Goal: Task Accomplishment & Management: Use online tool/utility

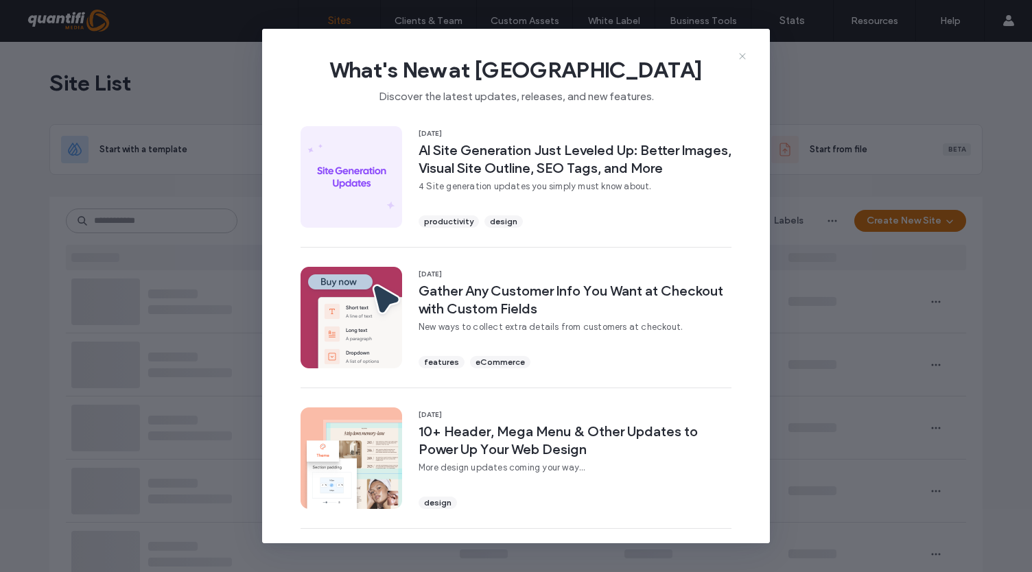
click at [744, 53] on icon at bounding box center [742, 56] width 11 height 11
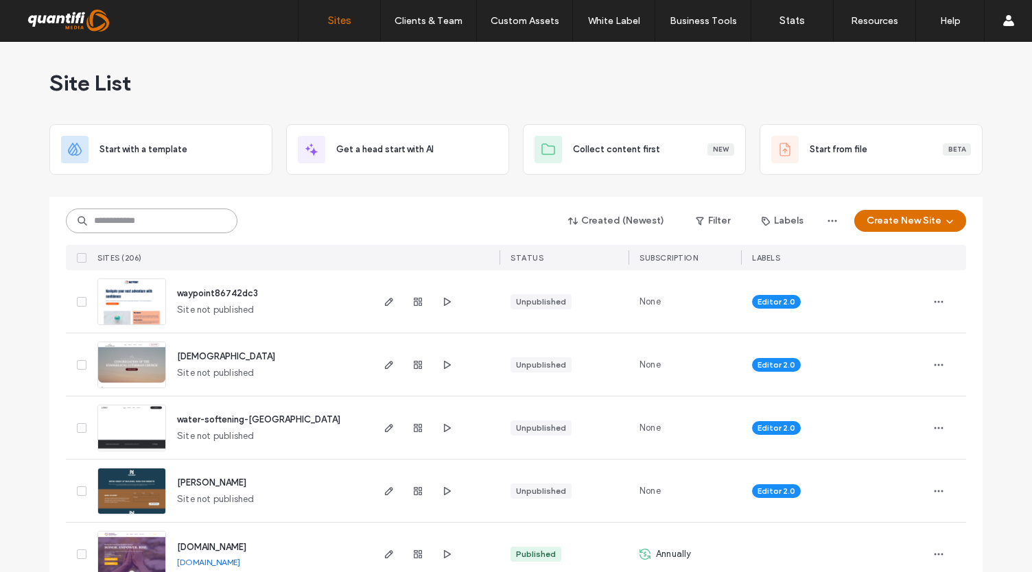
click at [159, 222] on input at bounding box center [151, 221] width 171 height 25
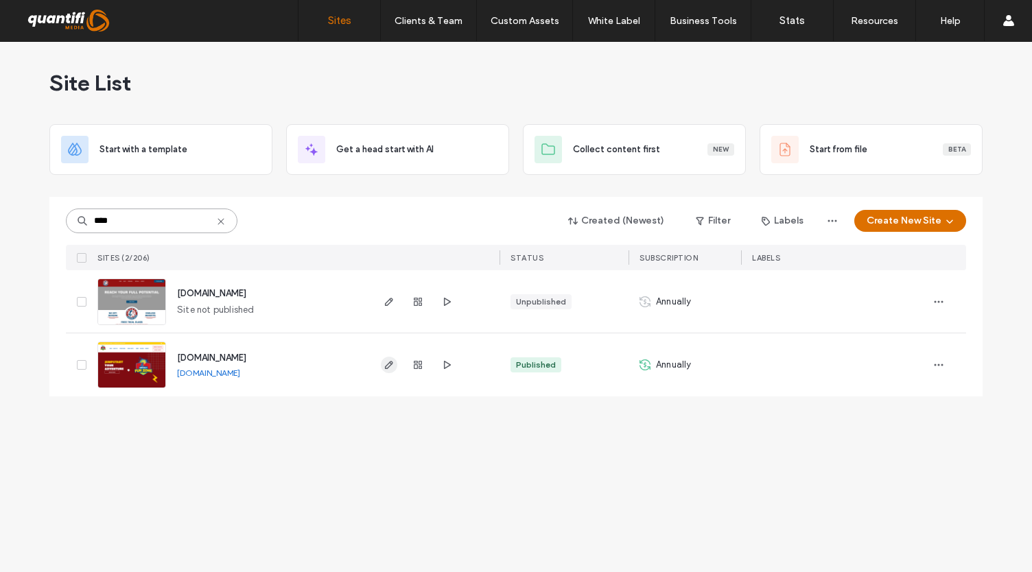
type input "****"
click at [391, 363] on use "button" at bounding box center [389, 365] width 8 height 8
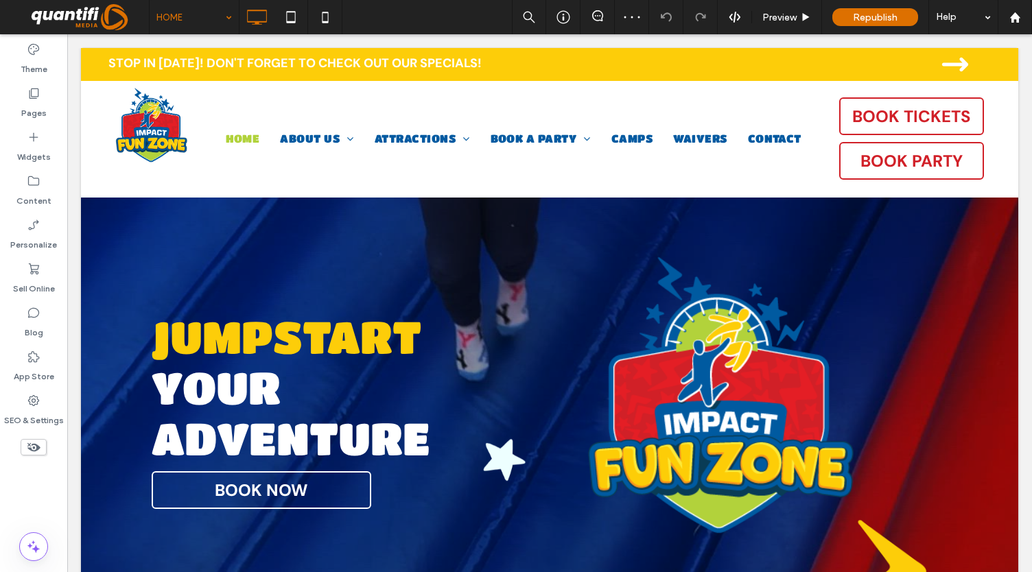
drag, startPoint x: 0, startPoint y: 0, endPoint x: 222, endPoint y: 20, distance: 223.2
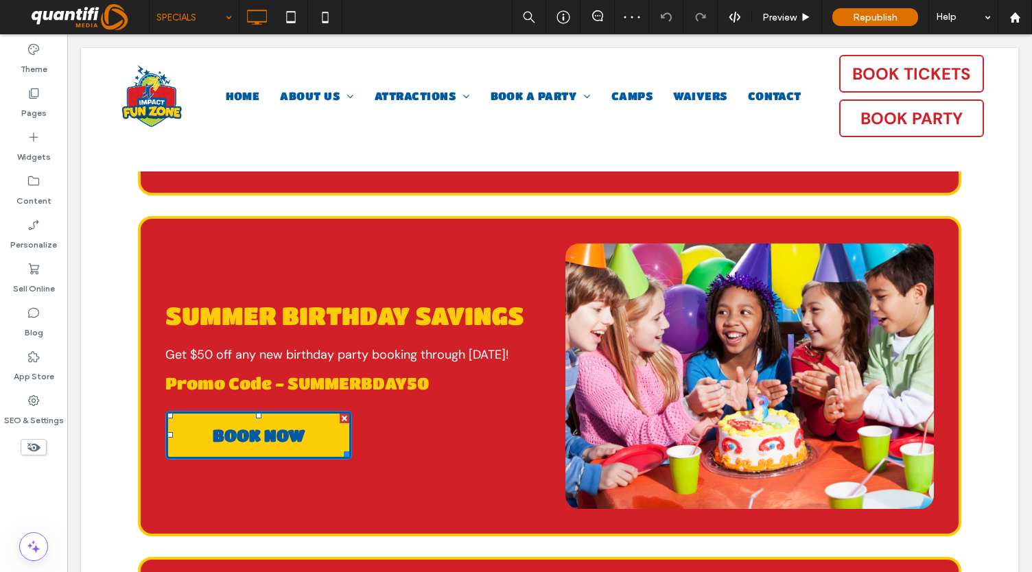
scroll to position [1454, 0]
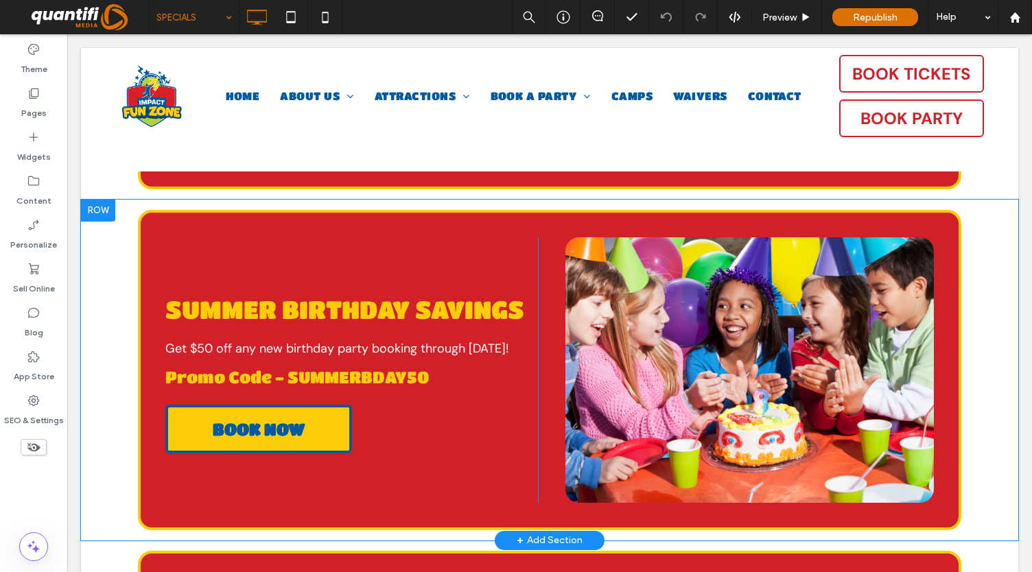
click at [100, 205] on div at bounding box center [98, 211] width 34 height 22
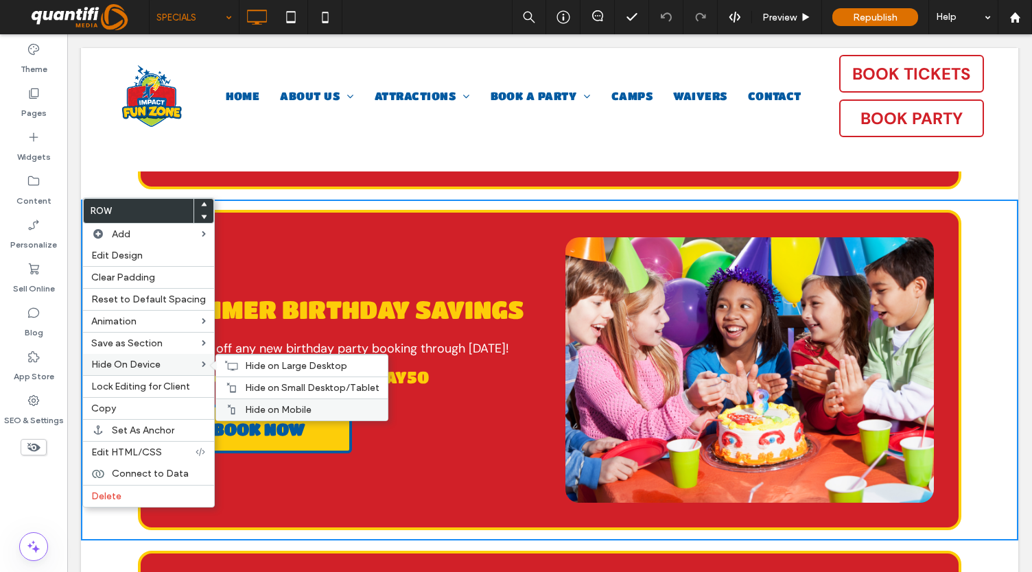
click at [249, 409] on span "Hide on Mobile" at bounding box center [278, 410] width 67 height 12
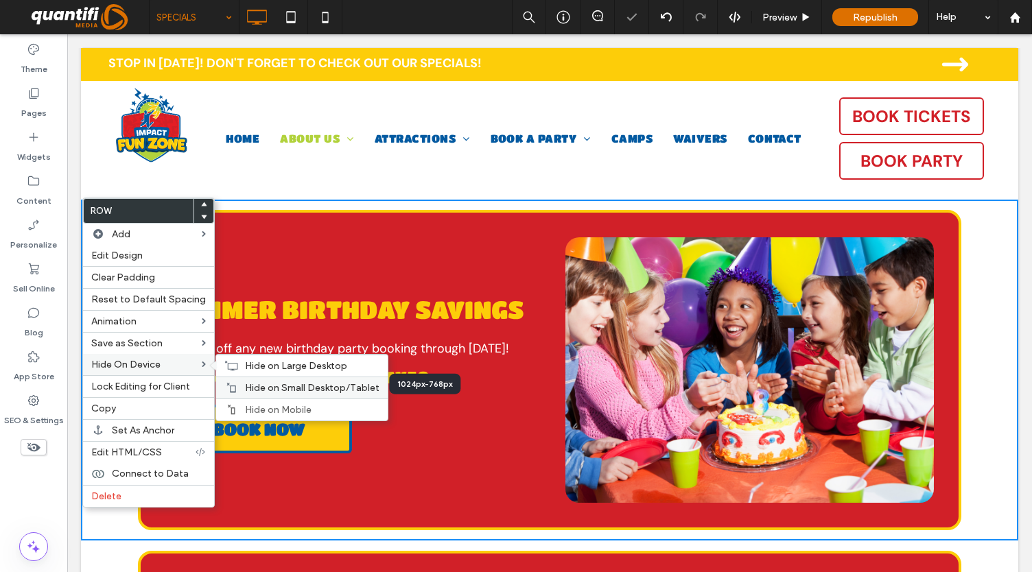
click at [252, 382] on span "Hide on Small Desktop/Tablet" at bounding box center [312, 388] width 134 height 12
click at [258, 360] on span "Hide on Large Desktop" at bounding box center [296, 366] width 102 height 12
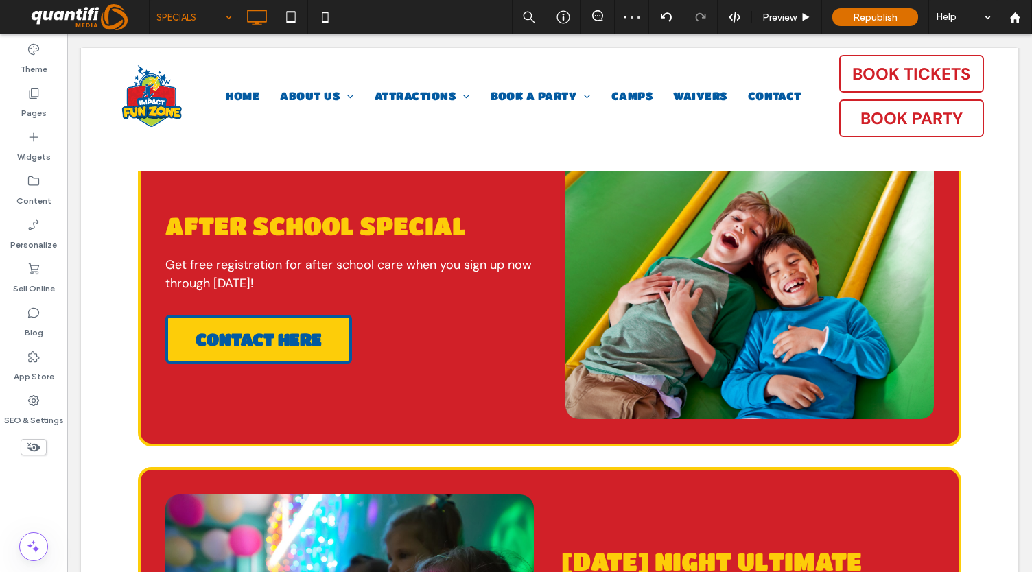
scroll to position [914, 0]
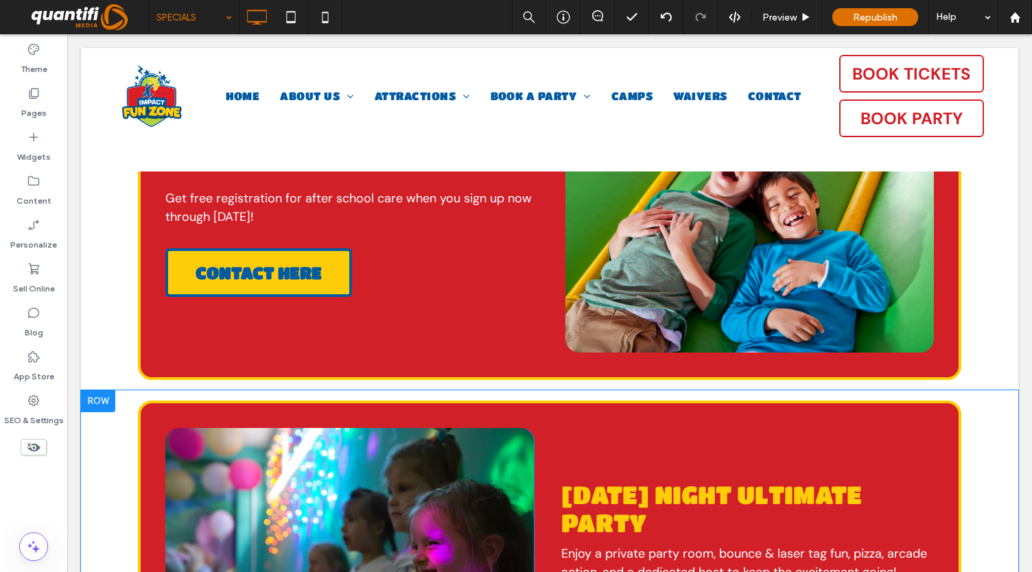
click at [94, 399] on div at bounding box center [98, 401] width 34 height 22
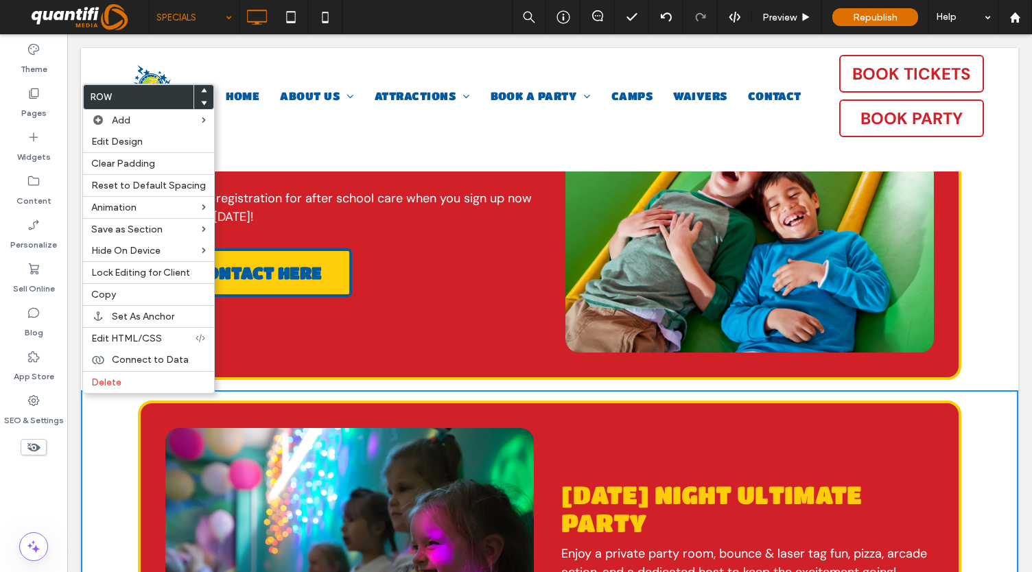
click at [201, 87] on span at bounding box center [203, 91] width 5 height 12
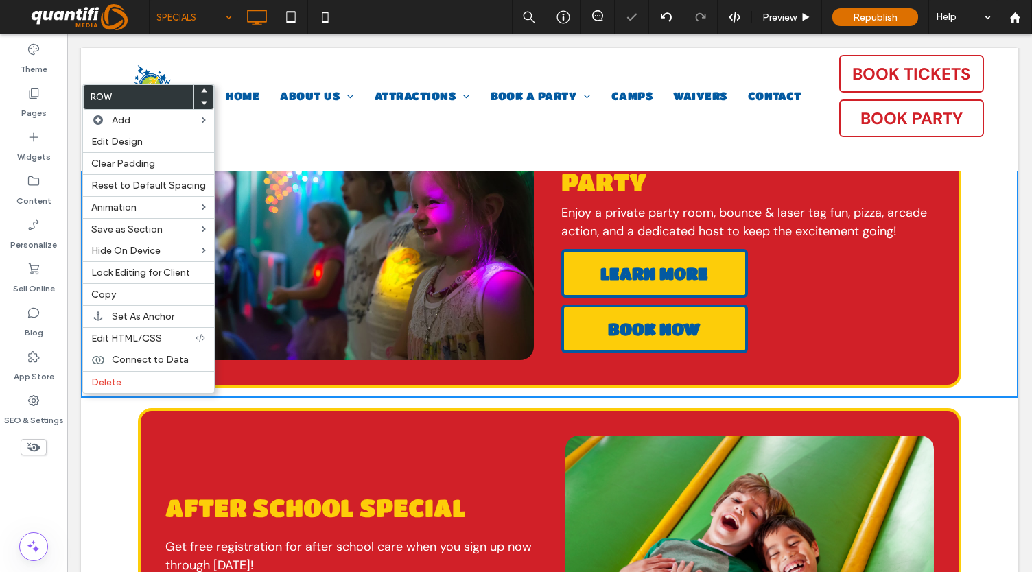
click at [46, 482] on div "Theme Pages Widgets Content Personalize Sell Online Blog App Store SEO & Settin…" at bounding box center [33, 303] width 67 height 538
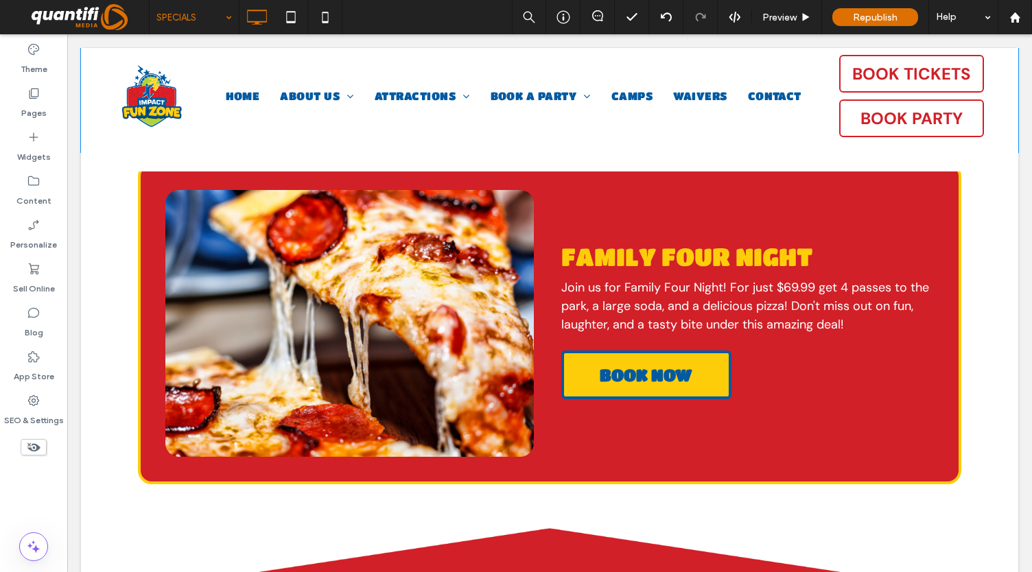
scroll to position [1432, 0]
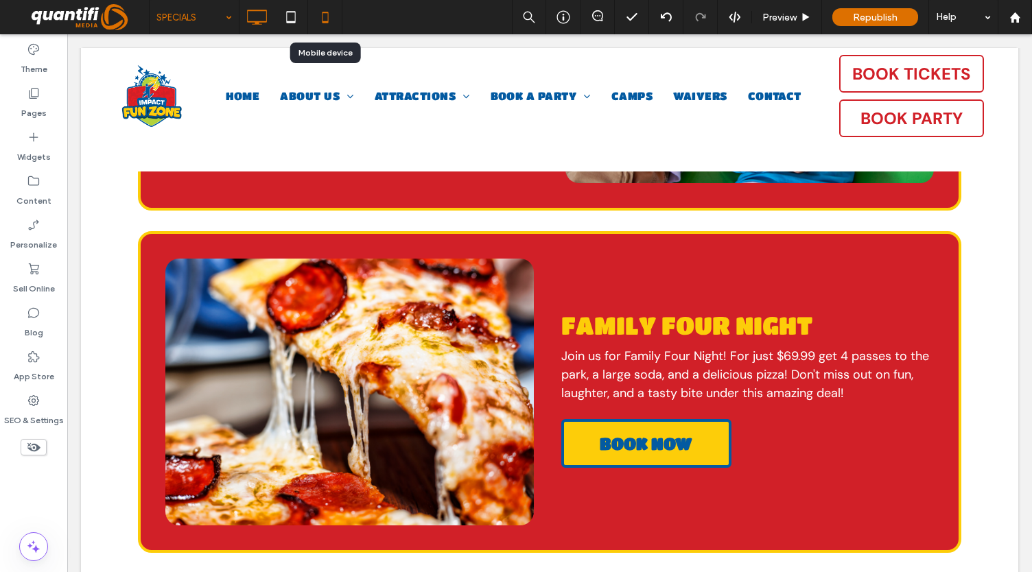
click at [319, 23] on icon at bounding box center [324, 16] width 27 height 27
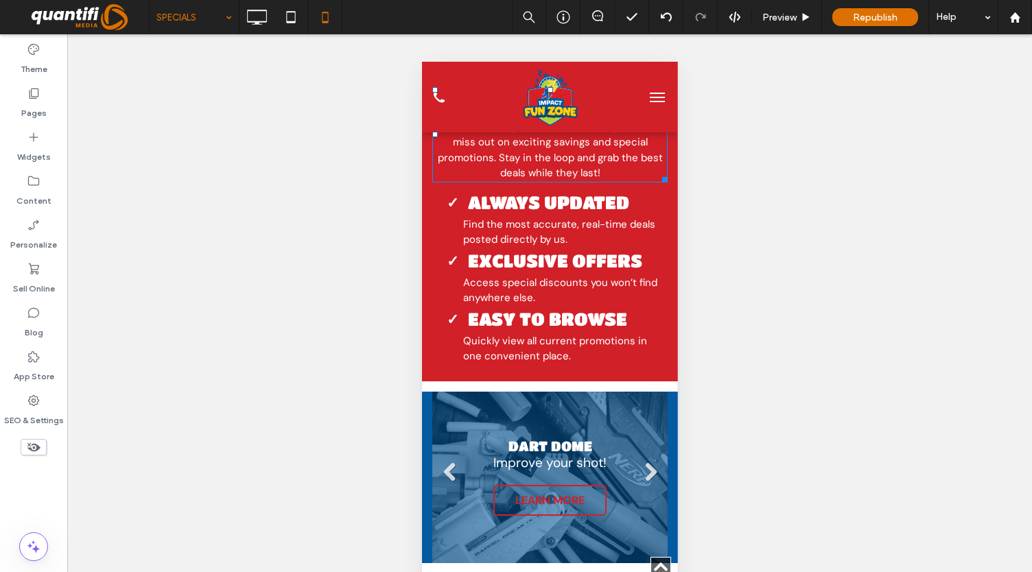
scroll to position [2323, 0]
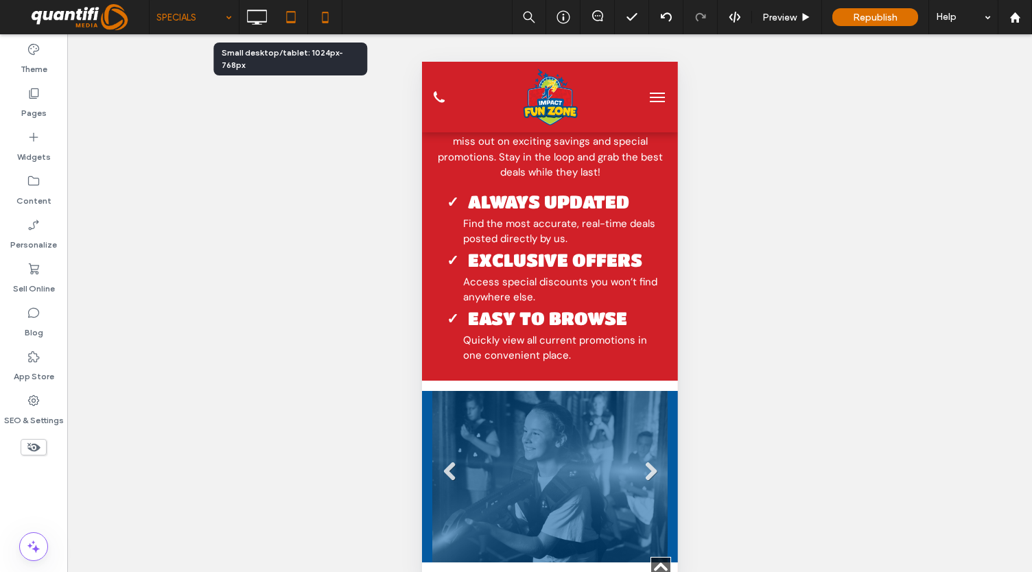
click at [295, 24] on icon at bounding box center [290, 16] width 27 height 27
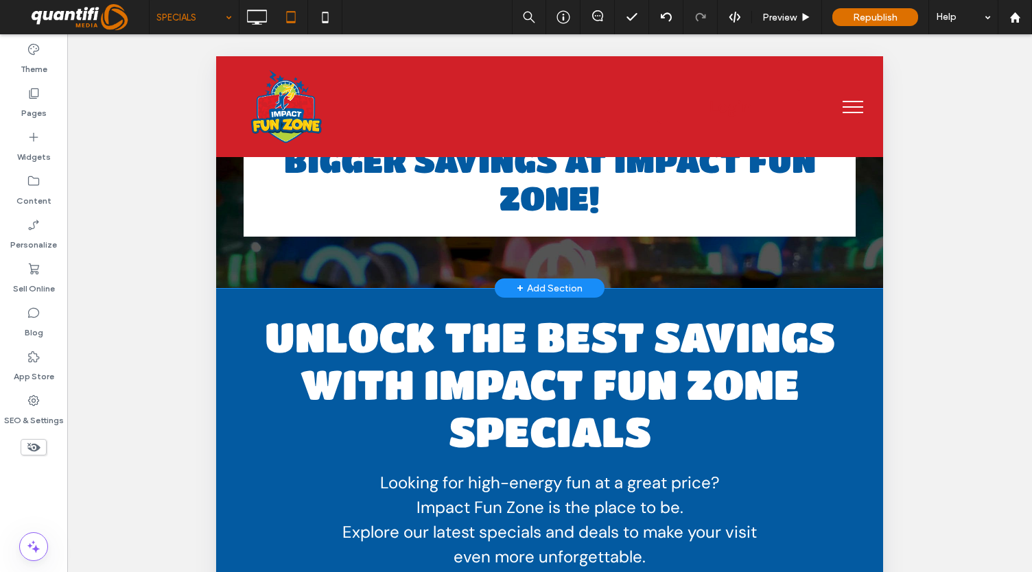
scroll to position [0, 0]
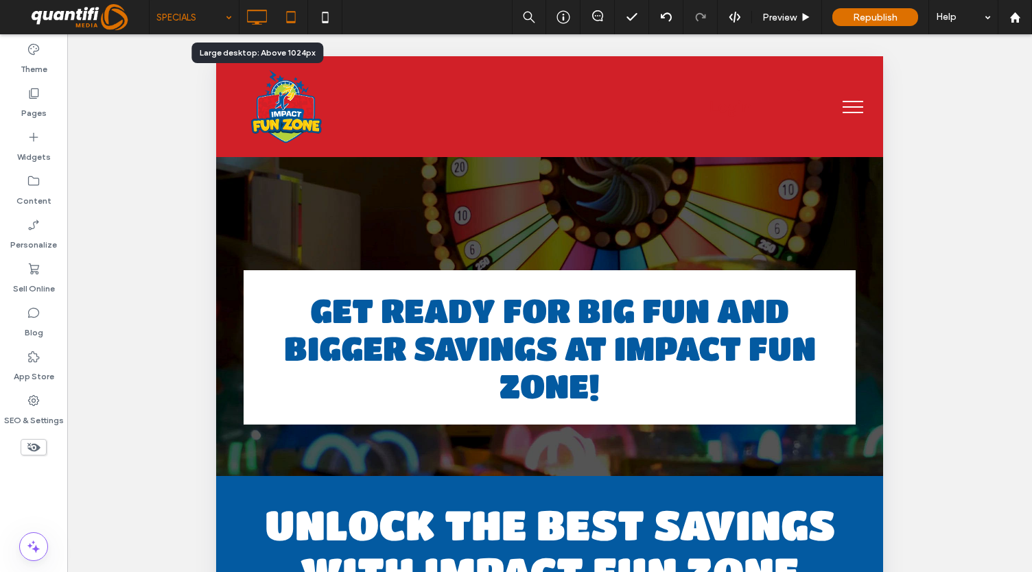
click at [241, 7] on div at bounding box center [256, 16] width 34 height 27
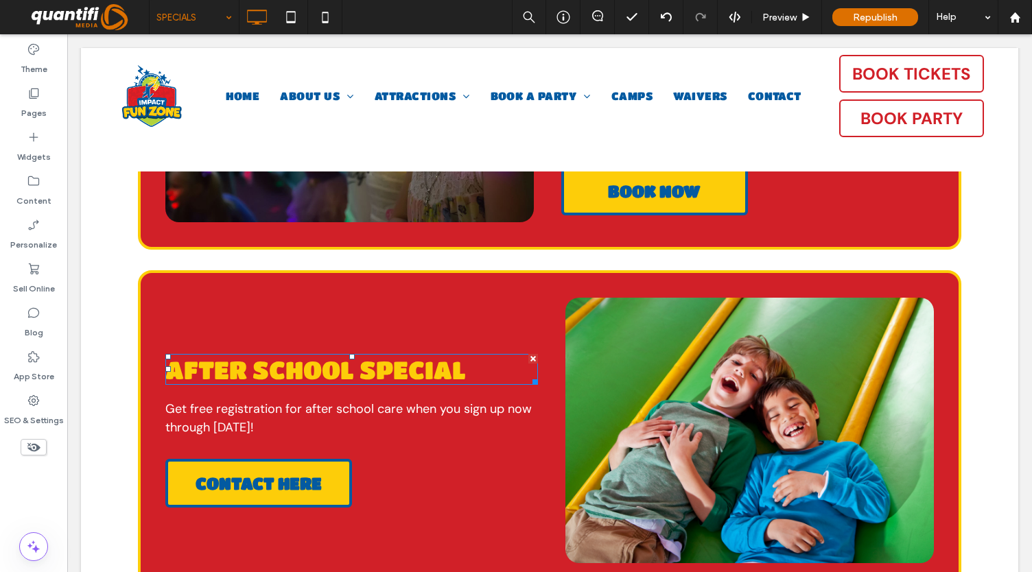
scroll to position [1025, 0]
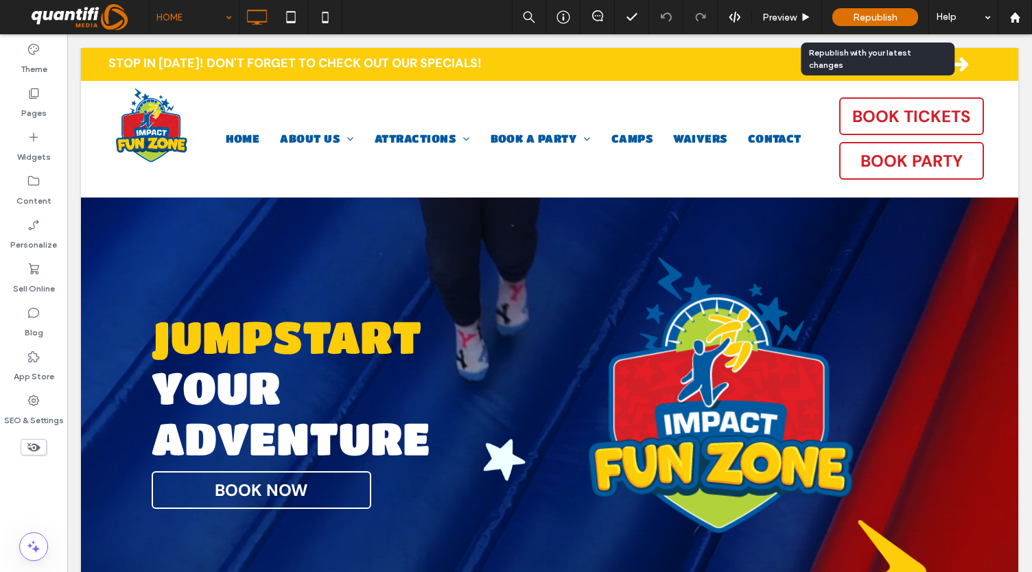
click at [836, 8] on div "Republish" at bounding box center [875, 17] width 86 height 34
click at [868, 19] on span "Republish" at bounding box center [875, 18] width 45 height 12
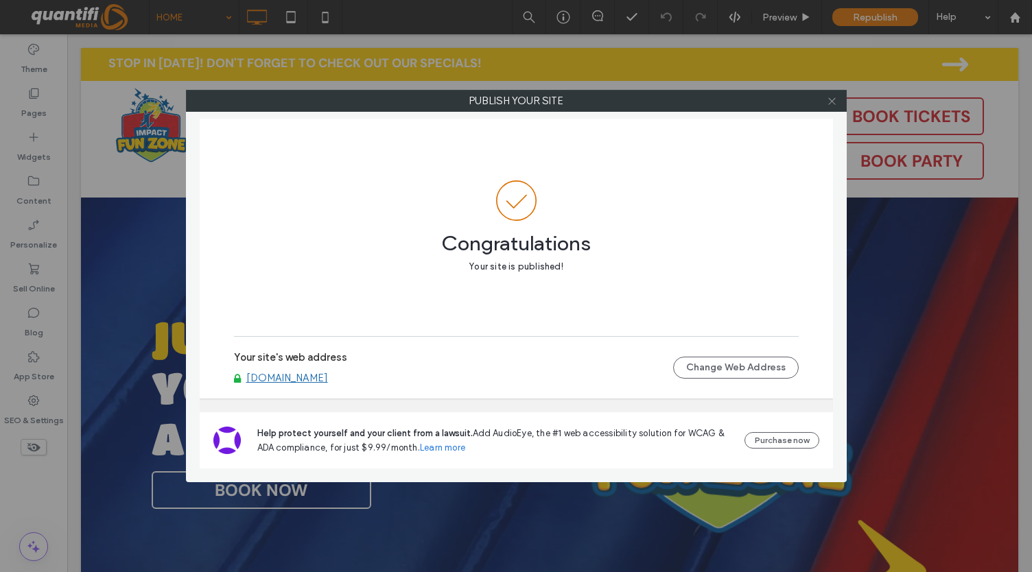
click at [834, 96] on icon at bounding box center [832, 101] width 10 height 10
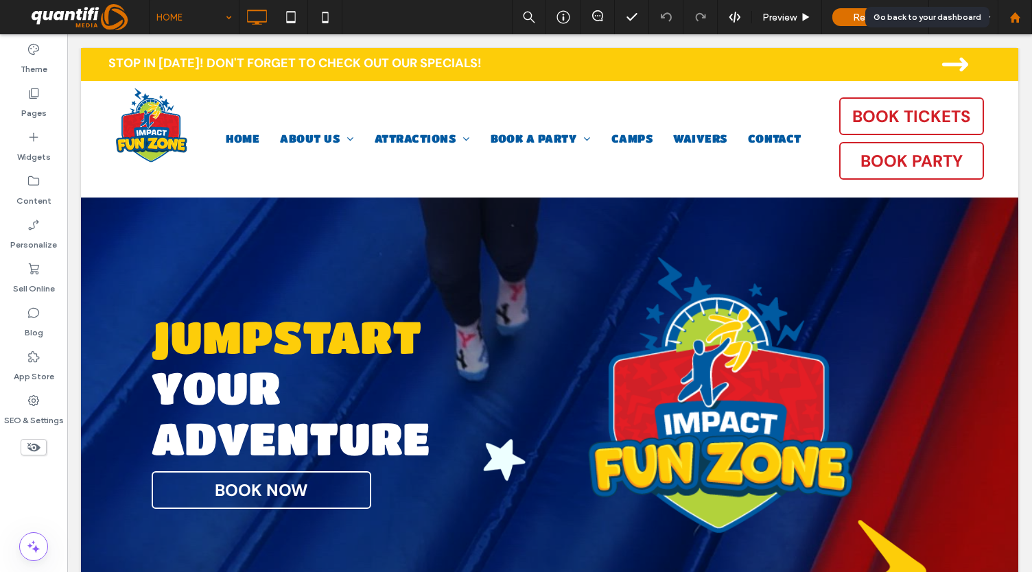
click at [1017, 16] on use at bounding box center [1014, 17] width 10 height 10
